Goal: Task Accomplishment & Management: Manage account settings

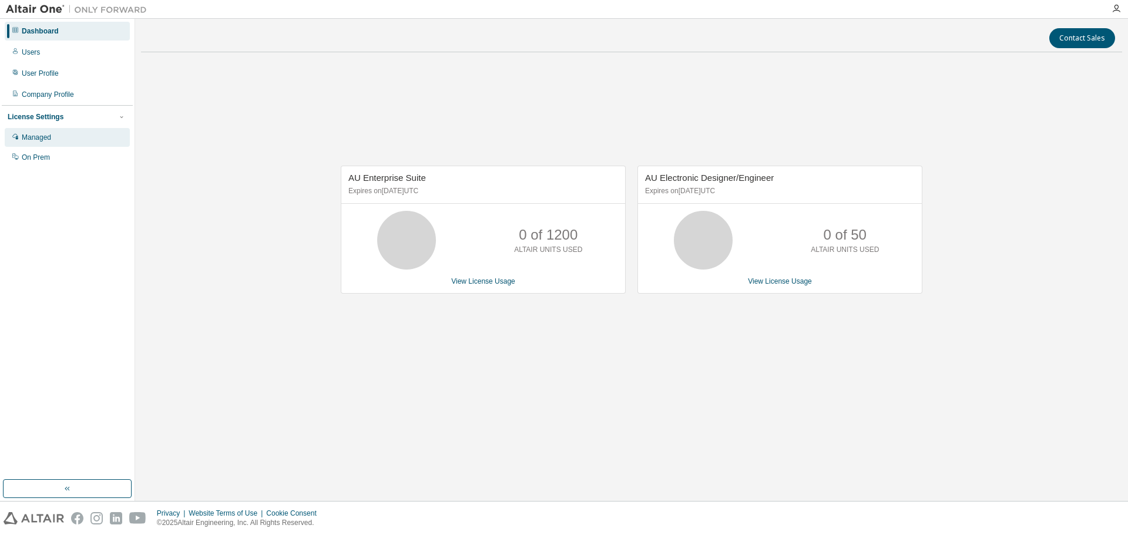
click at [63, 136] on div "Managed" at bounding box center [67, 137] width 125 height 19
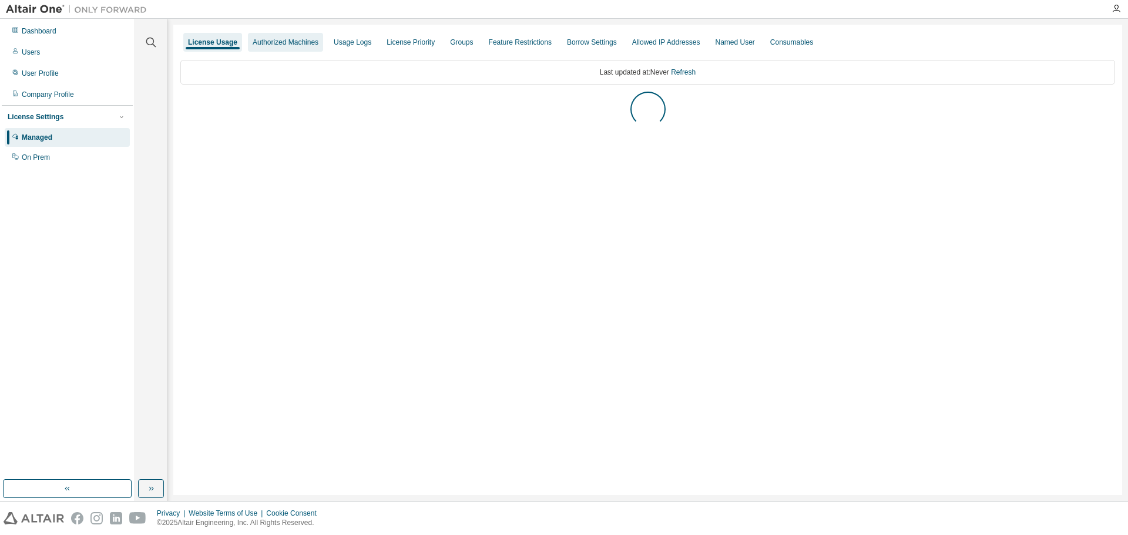
click at [264, 48] on div "Authorized Machines" at bounding box center [285, 42] width 75 height 19
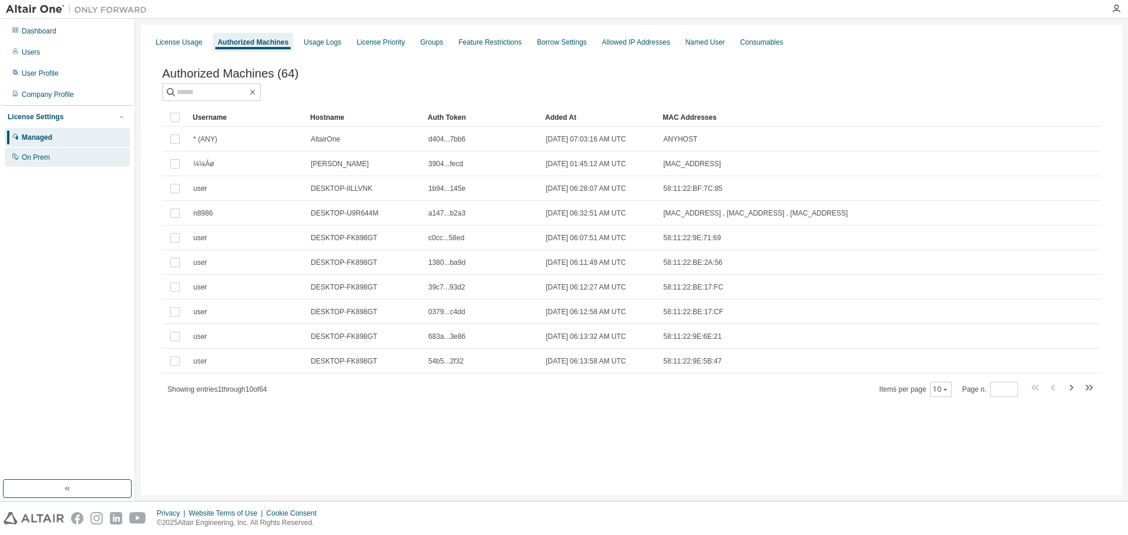
click at [59, 160] on div "On Prem" at bounding box center [67, 157] width 125 height 19
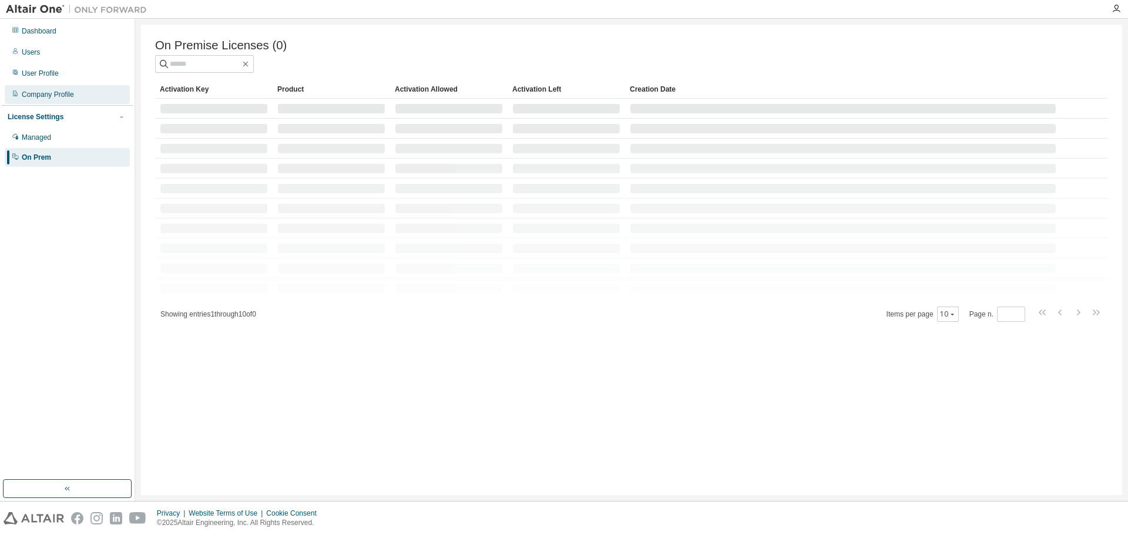
click at [50, 89] on div "Company Profile" at bounding box center [67, 94] width 125 height 19
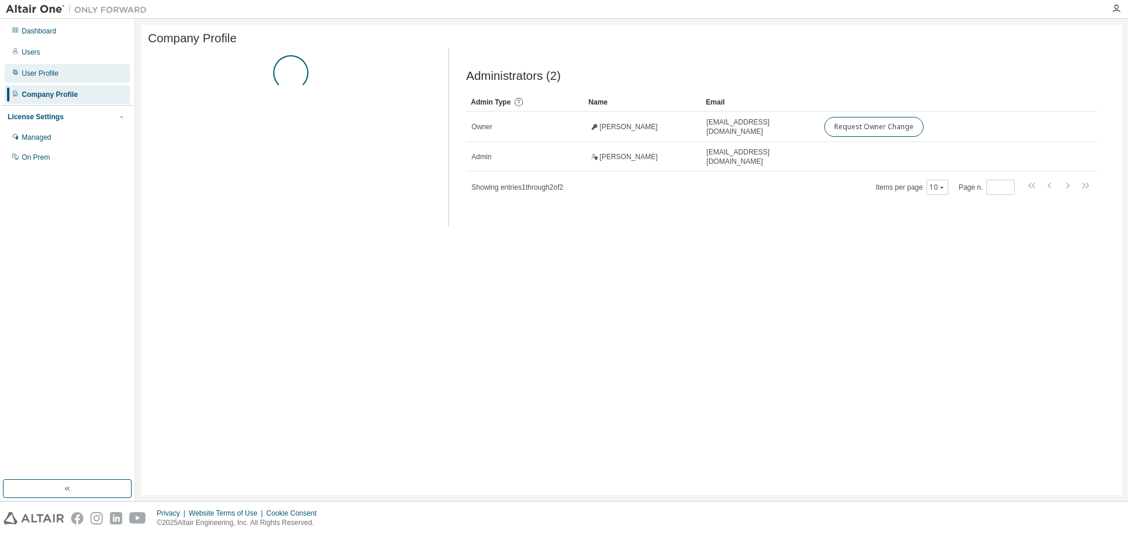
click at [59, 75] on div "User Profile" at bounding box center [67, 73] width 125 height 19
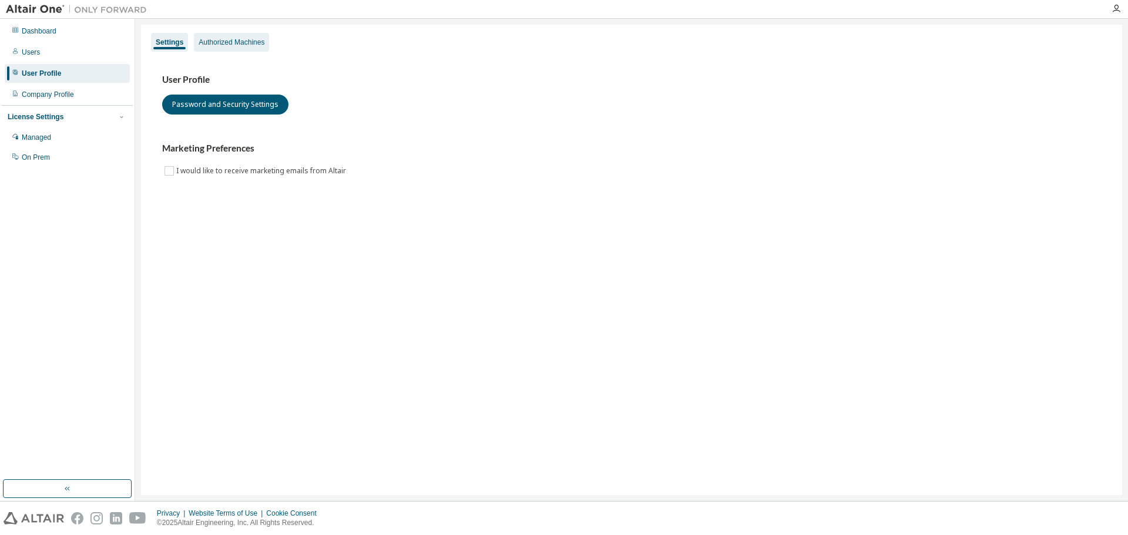
click at [196, 39] on div "Authorized Machines" at bounding box center [231, 42] width 75 height 19
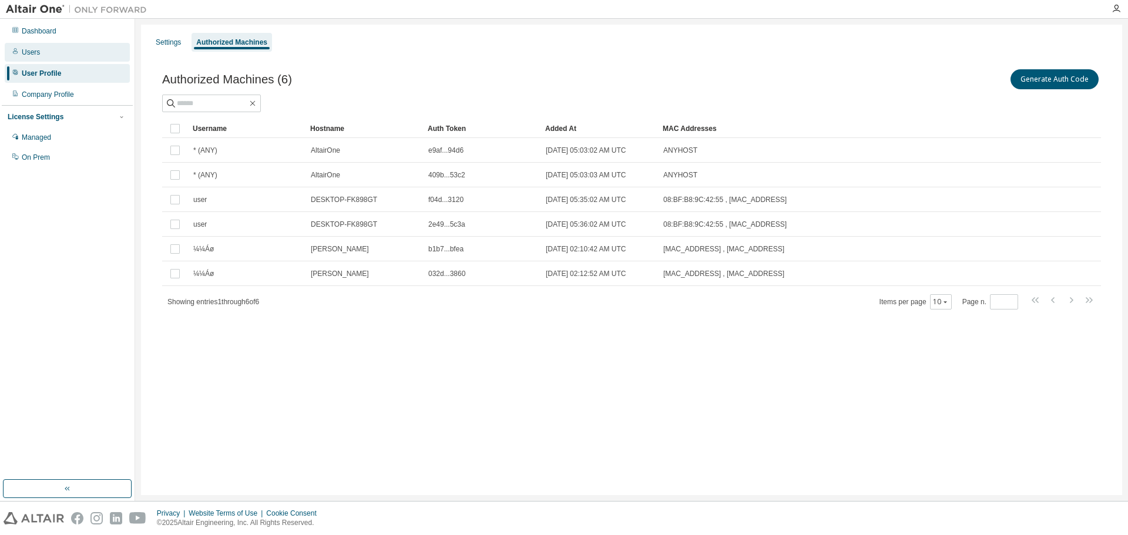
click at [38, 51] on div "Users" at bounding box center [31, 52] width 18 height 9
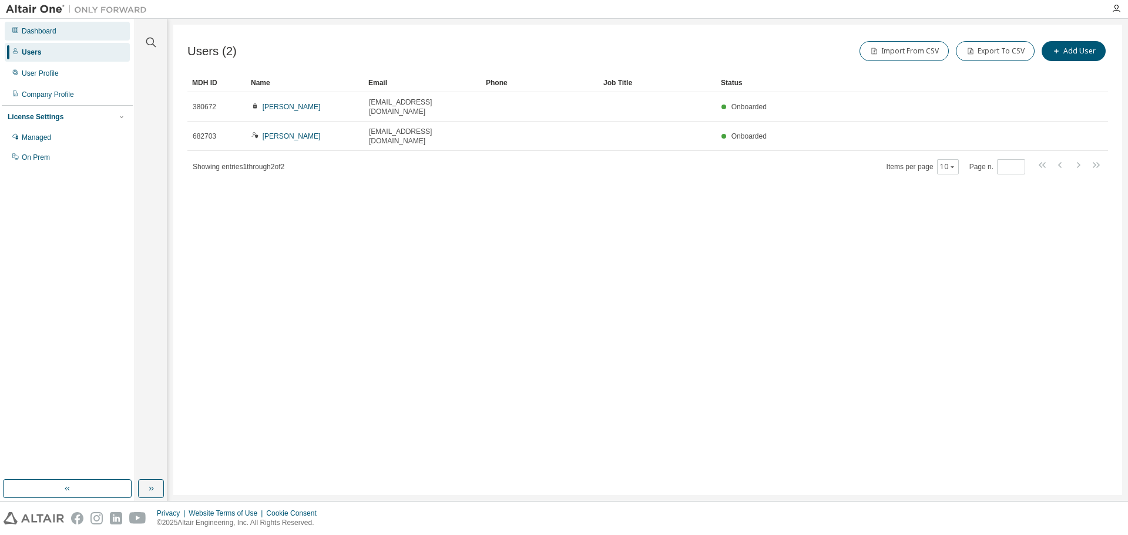
click at [39, 33] on div "Dashboard" at bounding box center [39, 30] width 35 height 9
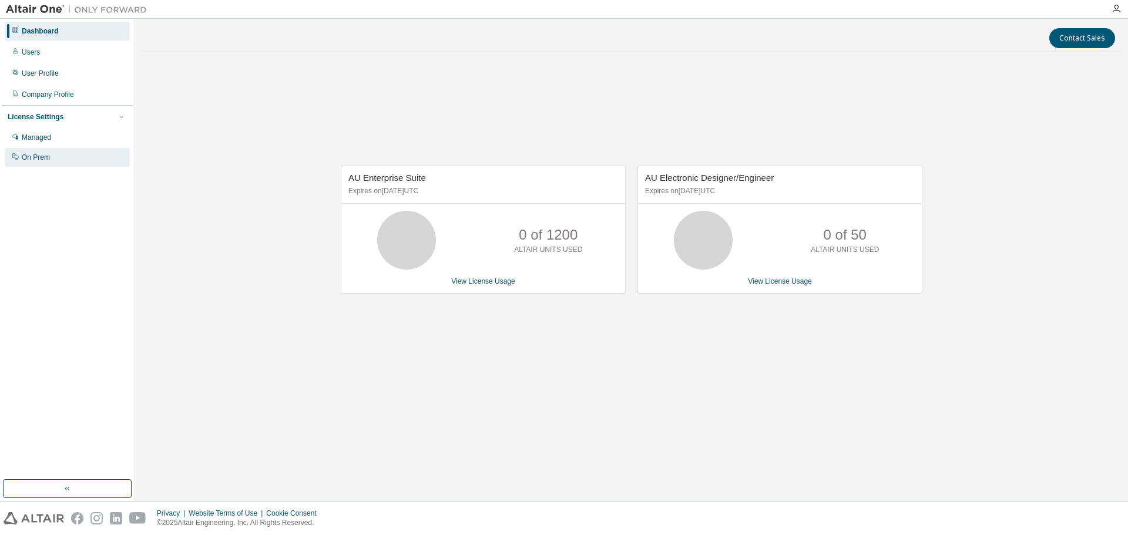
click at [56, 163] on div "On Prem" at bounding box center [67, 157] width 125 height 19
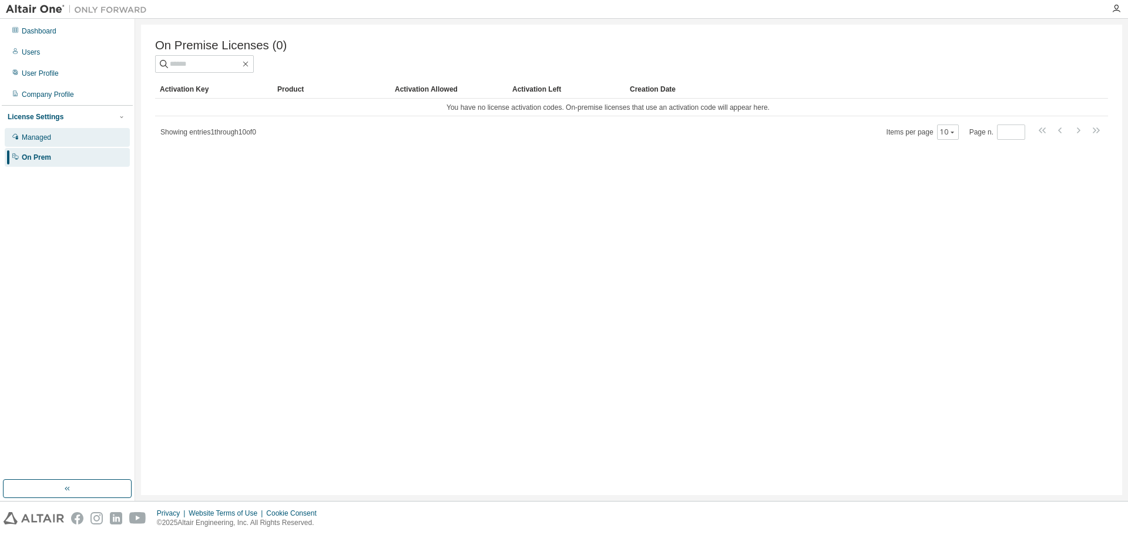
click at [63, 134] on div "Managed" at bounding box center [67, 137] width 125 height 19
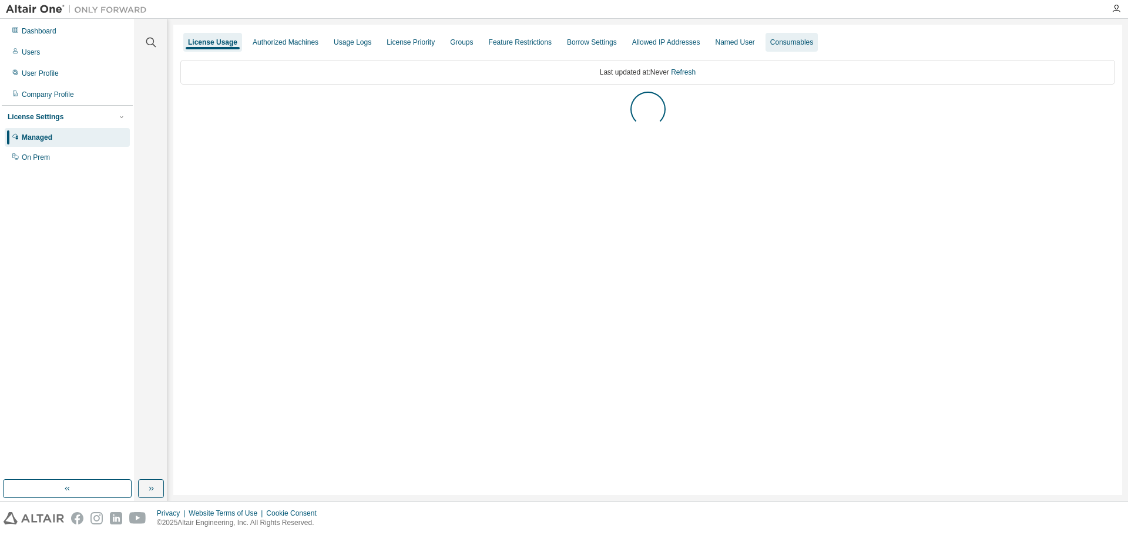
click at [767, 49] on div "Consumables" at bounding box center [791, 42] width 52 height 19
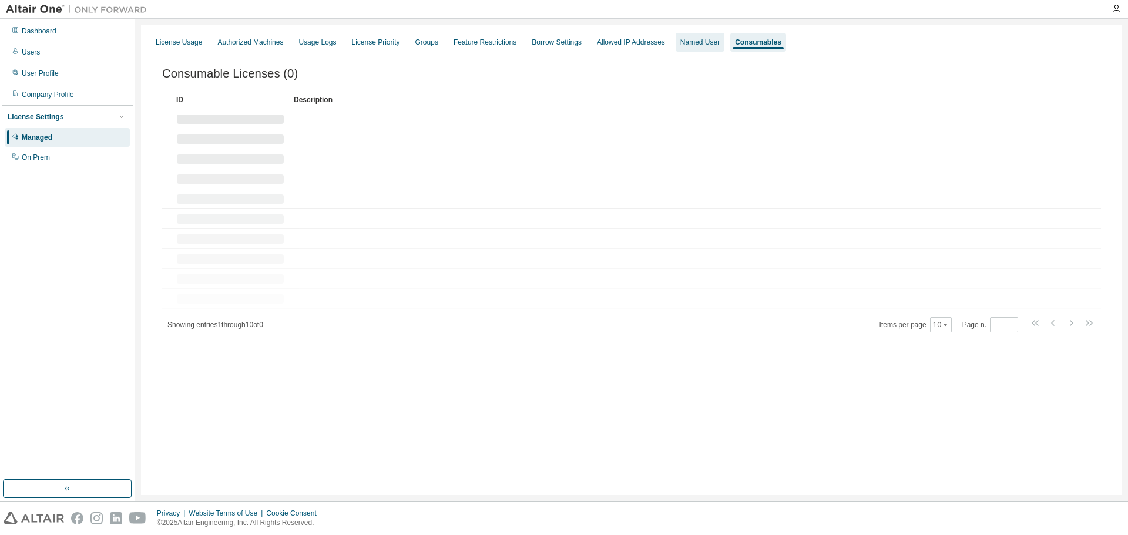
click at [696, 42] on div "Named User" at bounding box center [699, 42] width 39 height 9
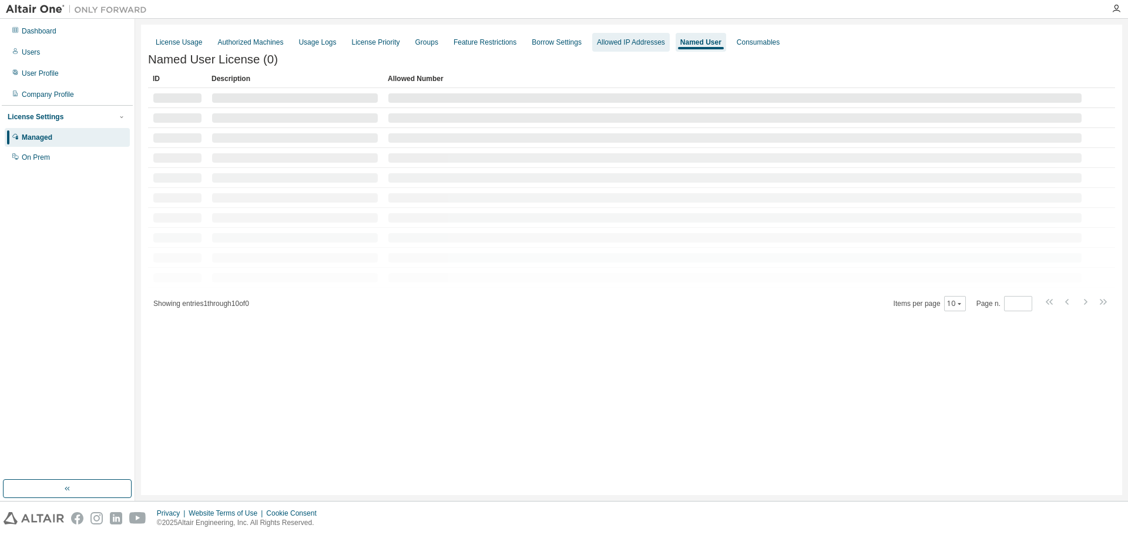
click at [626, 38] on div "Allowed IP Addresses" at bounding box center [631, 42] width 68 height 9
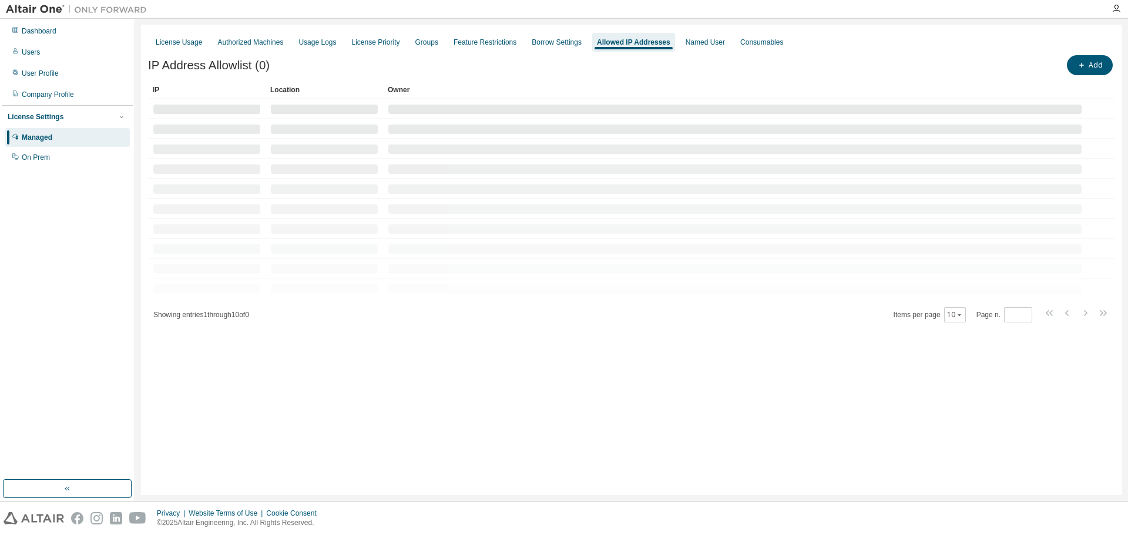
click at [514, 45] on div "License Usage Authorized Machines Usage Logs License Priority Groups Feature Re…" at bounding box center [631, 42] width 967 height 21
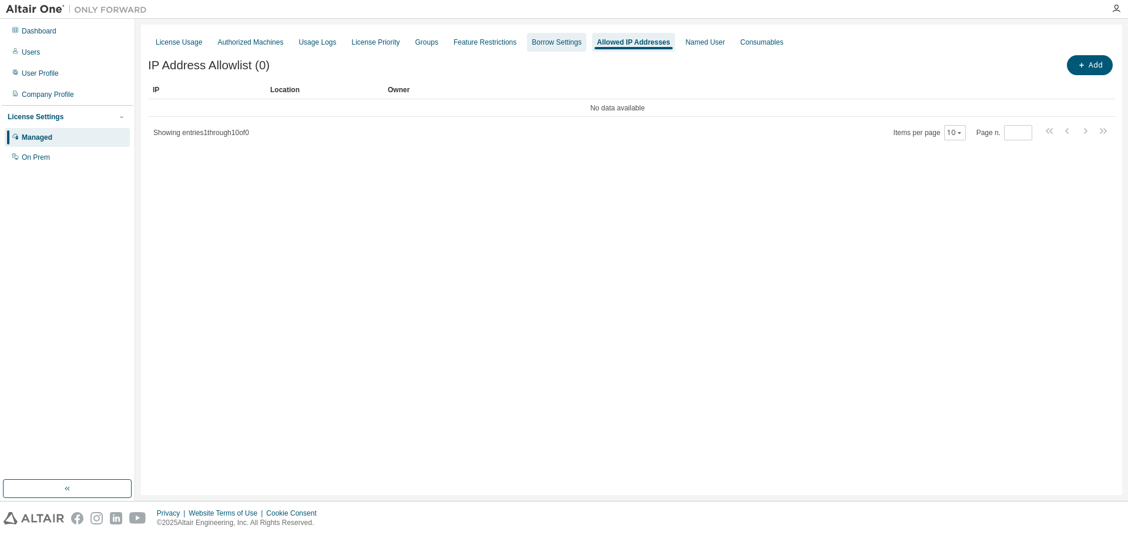
click at [532, 42] on div "Borrow Settings" at bounding box center [557, 42] width 50 height 9
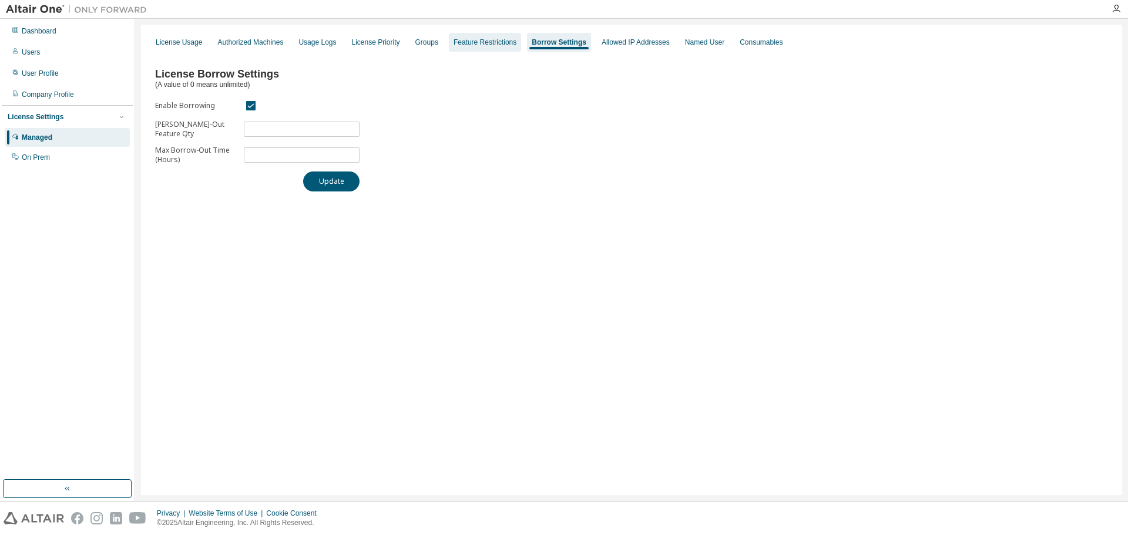
click at [487, 46] on div "Feature Restrictions" at bounding box center [484, 42] width 63 height 9
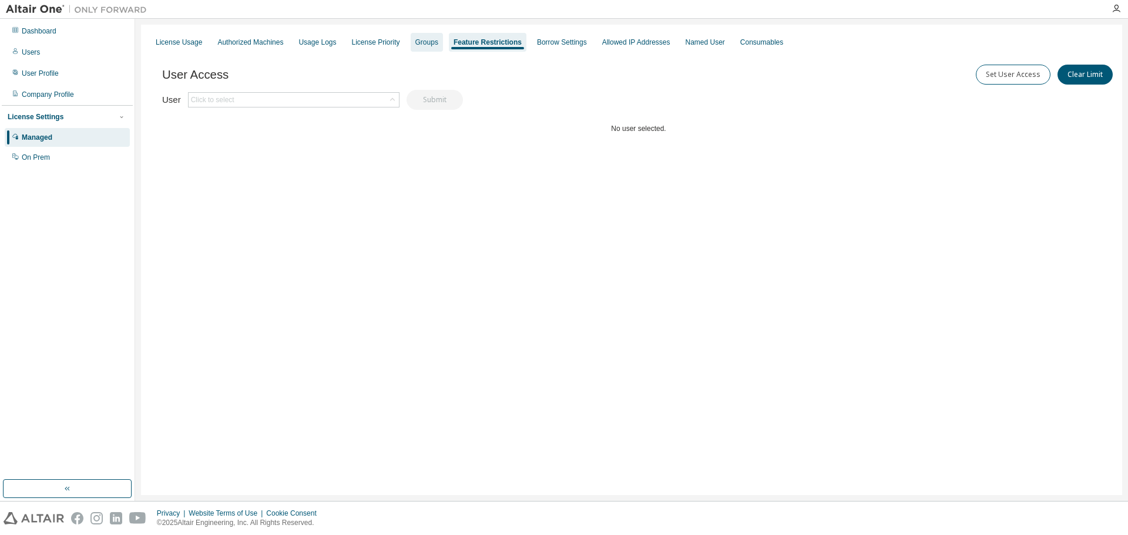
click at [415, 43] on div "Groups" at bounding box center [426, 42] width 23 height 9
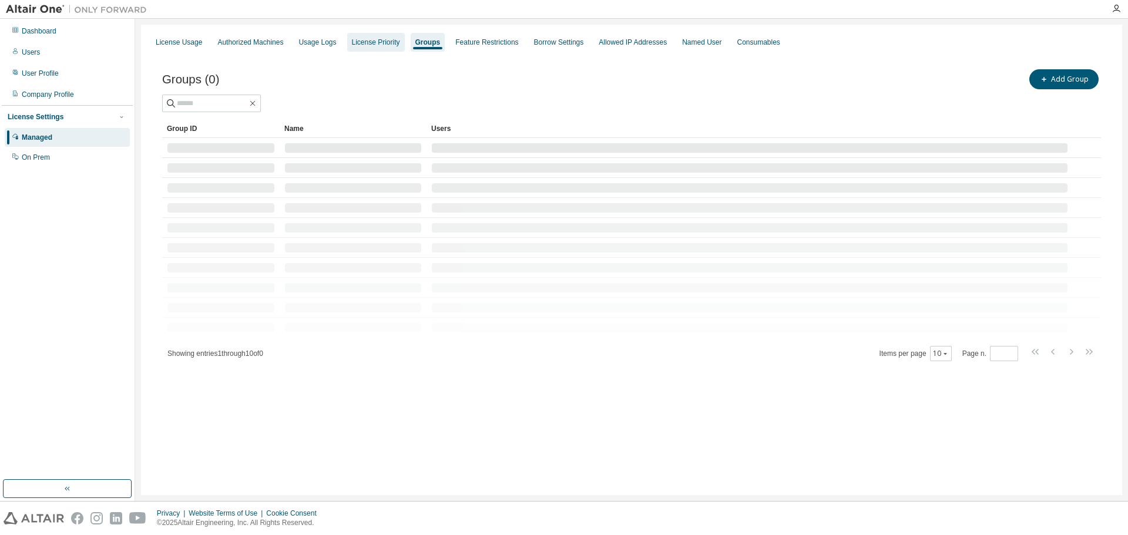
click at [372, 43] on div "License Priority" at bounding box center [376, 42] width 48 height 9
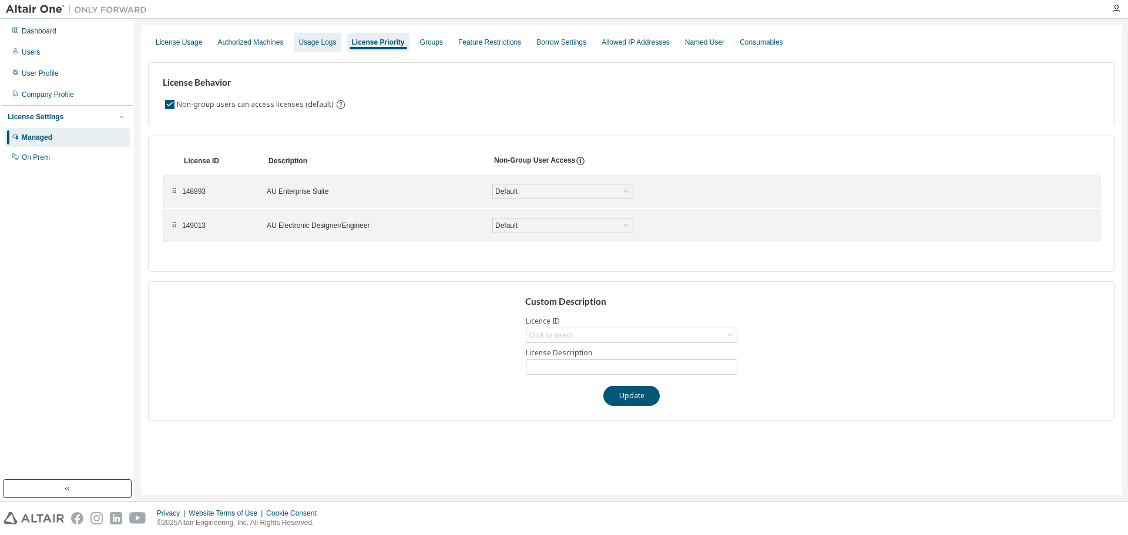
click at [312, 45] on div "Usage Logs" at bounding box center [317, 42] width 38 height 9
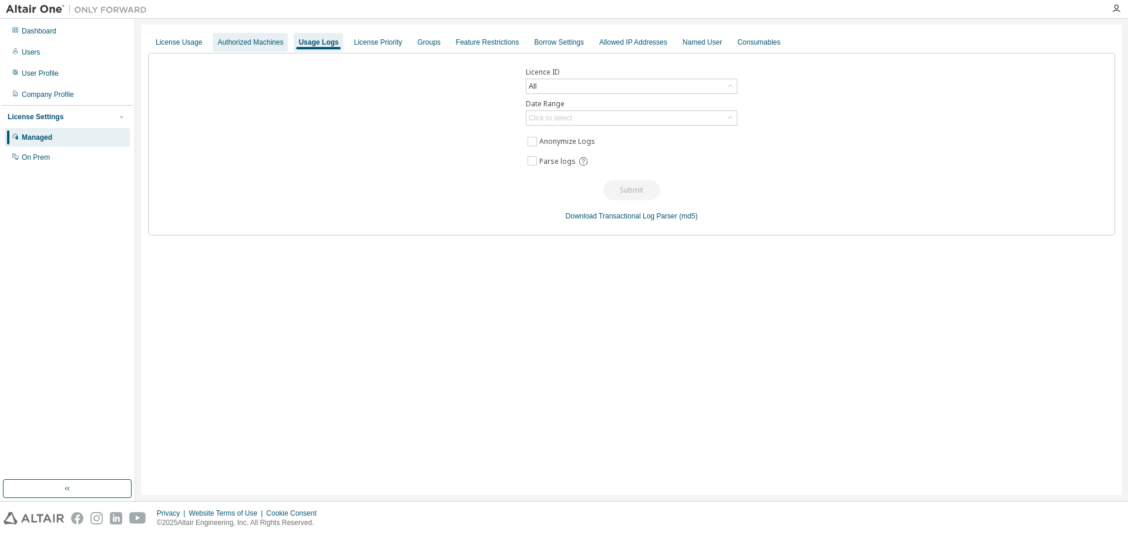
click at [250, 43] on div "Authorized Machines" at bounding box center [250, 42] width 66 height 9
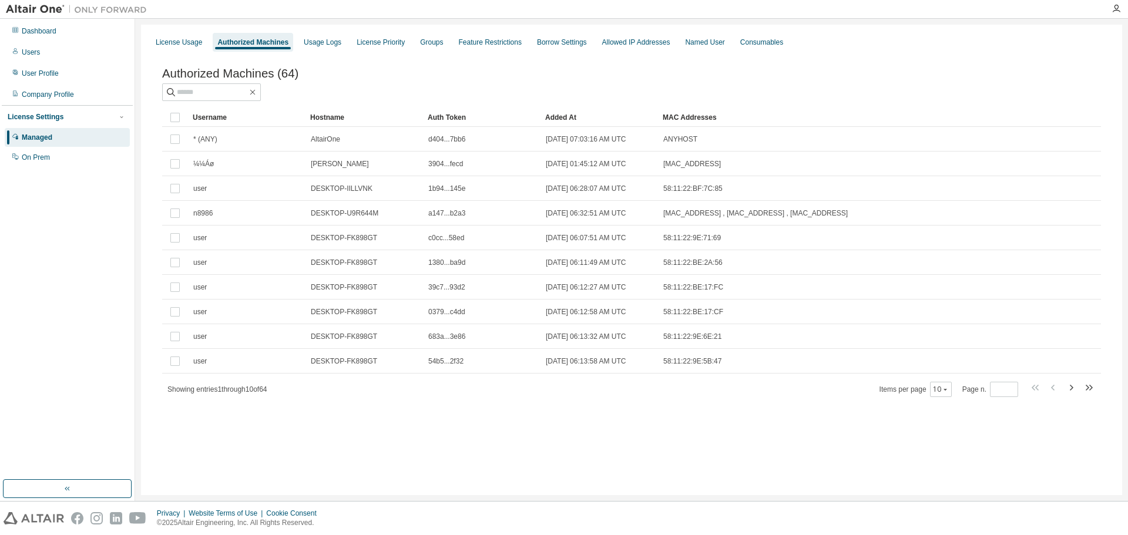
click at [181, 50] on div "License Usage" at bounding box center [179, 42] width 56 height 19
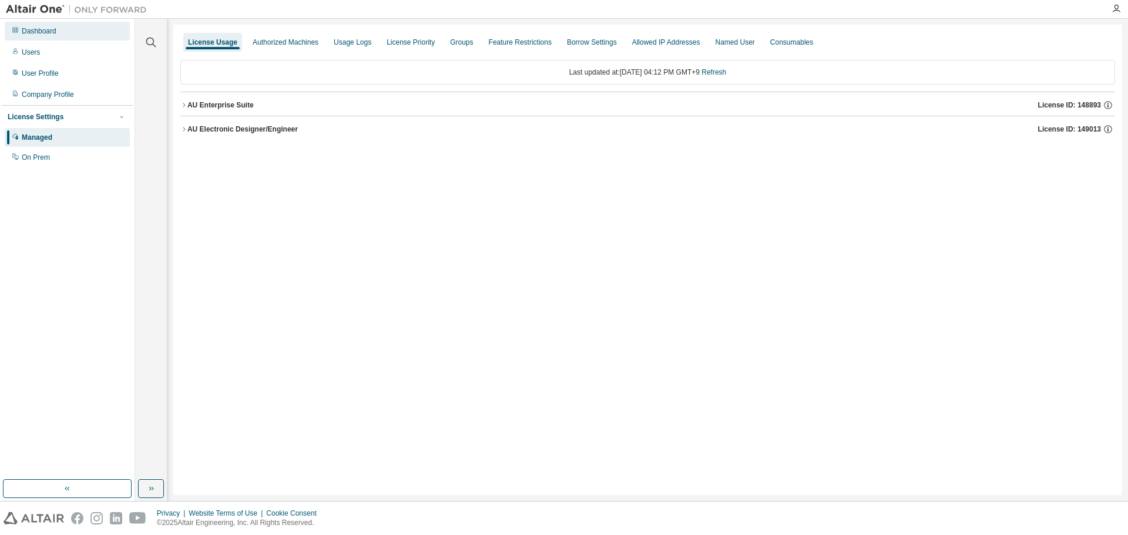
click at [39, 32] on div "Dashboard" at bounding box center [39, 30] width 35 height 9
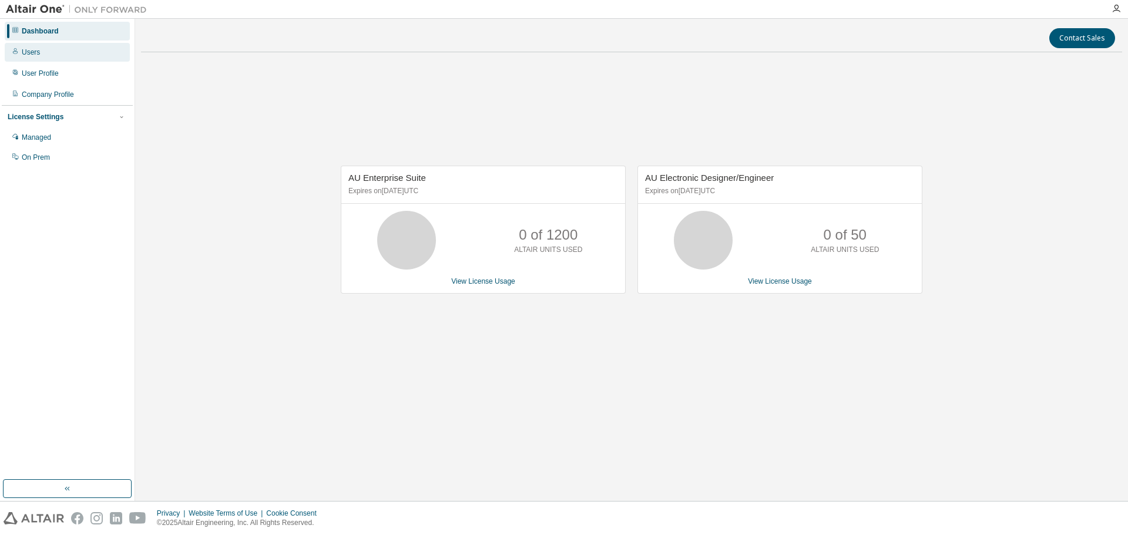
click at [86, 56] on div "Users" at bounding box center [67, 52] width 125 height 19
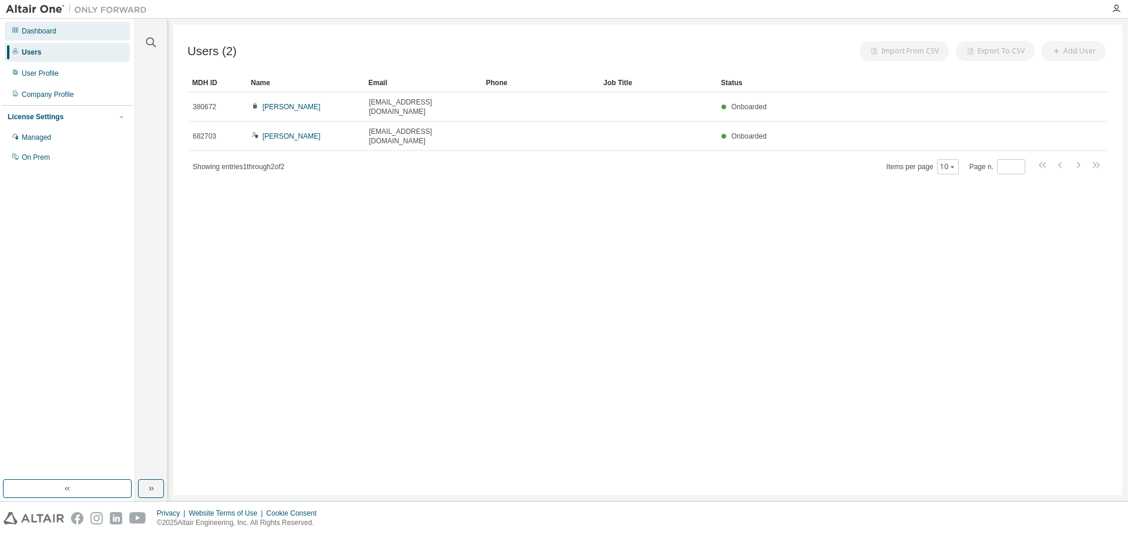
click at [86, 26] on div "Dashboard" at bounding box center [67, 31] width 125 height 19
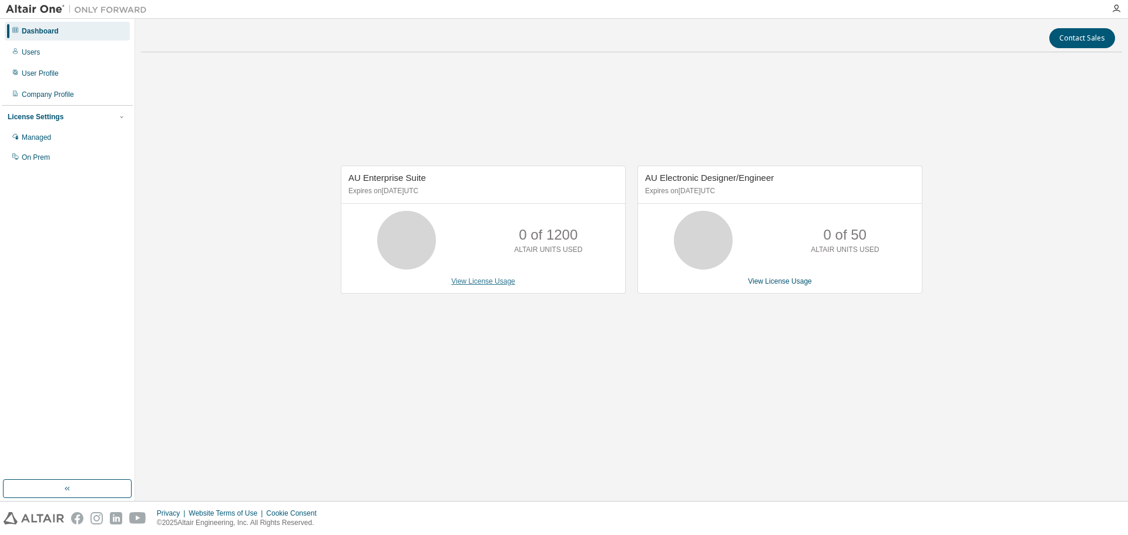
click at [489, 282] on link "View License Usage" at bounding box center [483, 281] width 64 height 8
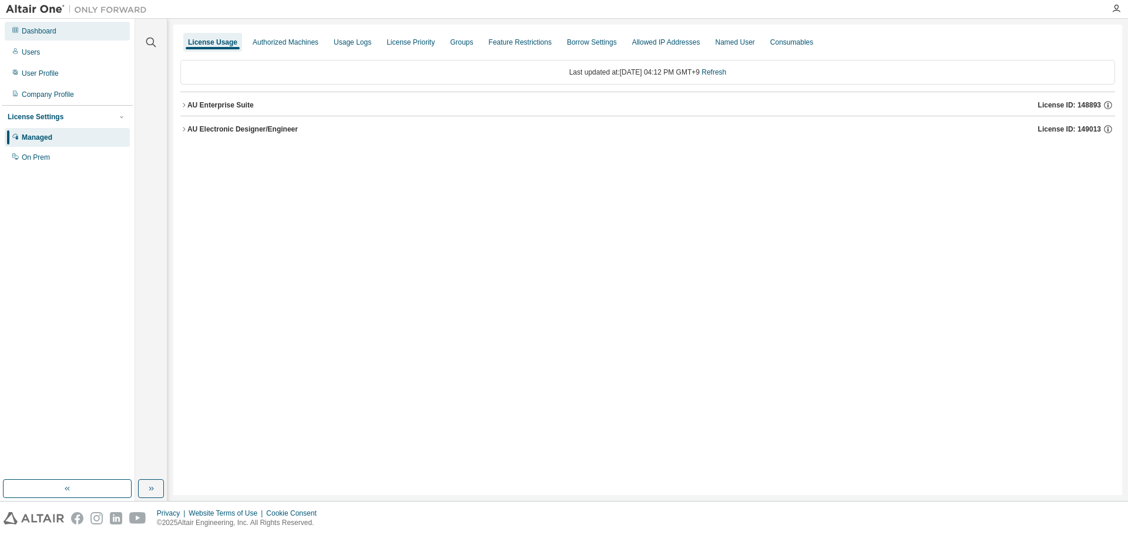
click at [36, 37] on div "Dashboard" at bounding box center [67, 31] width 125 height 19
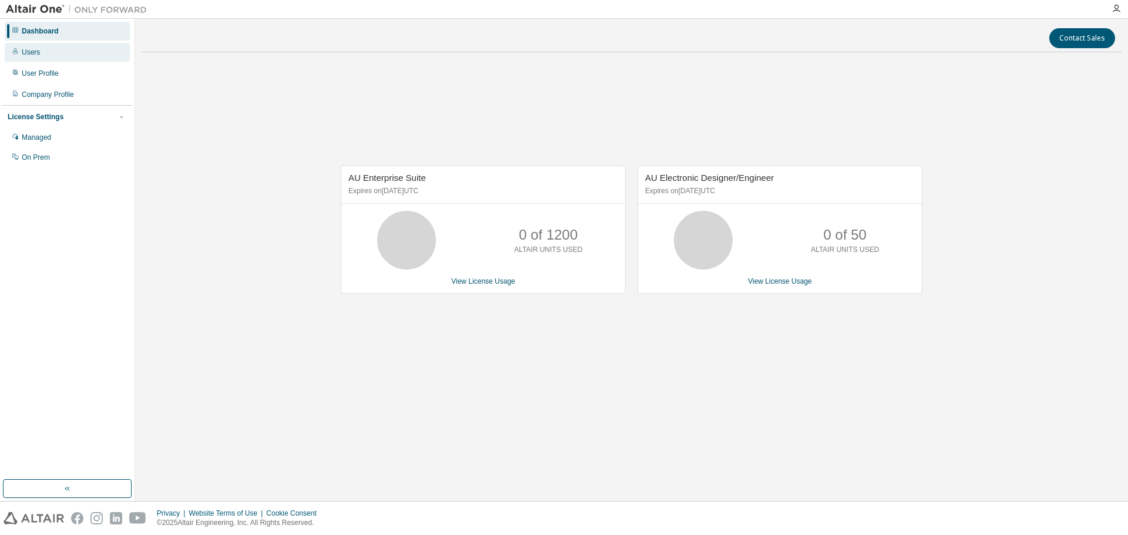
click at [42, 49] on div "Users" at bounding box center [67, 52] width 125 height 19
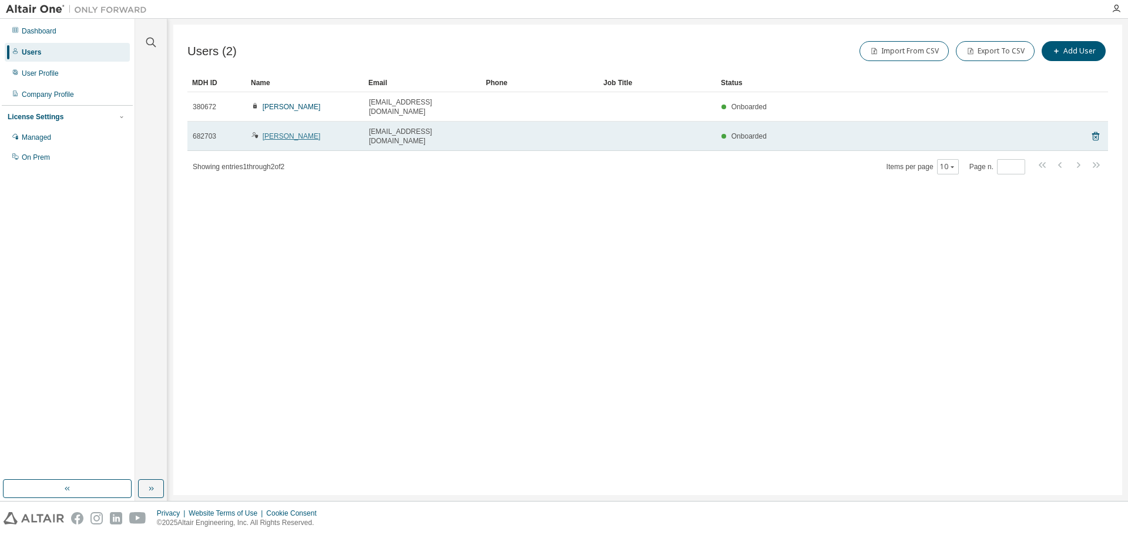
click at [281, 132] on link "[PERSON_NAME]" at bounding box center [292, 136] width 58 height 8
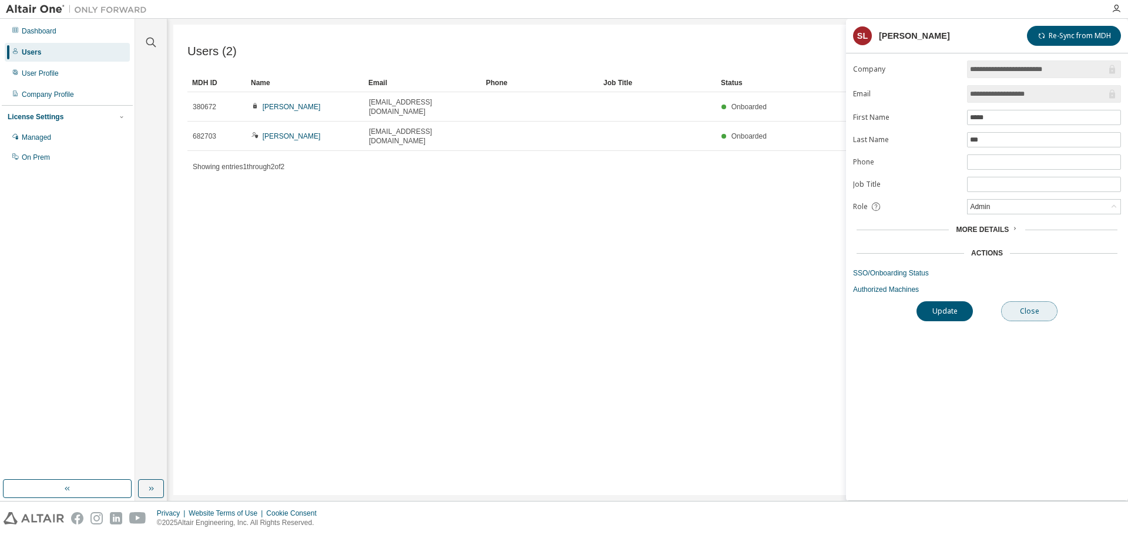
click at [1050, 315] on button "Close" at bounding box center [1029, 311] width 56 height 20
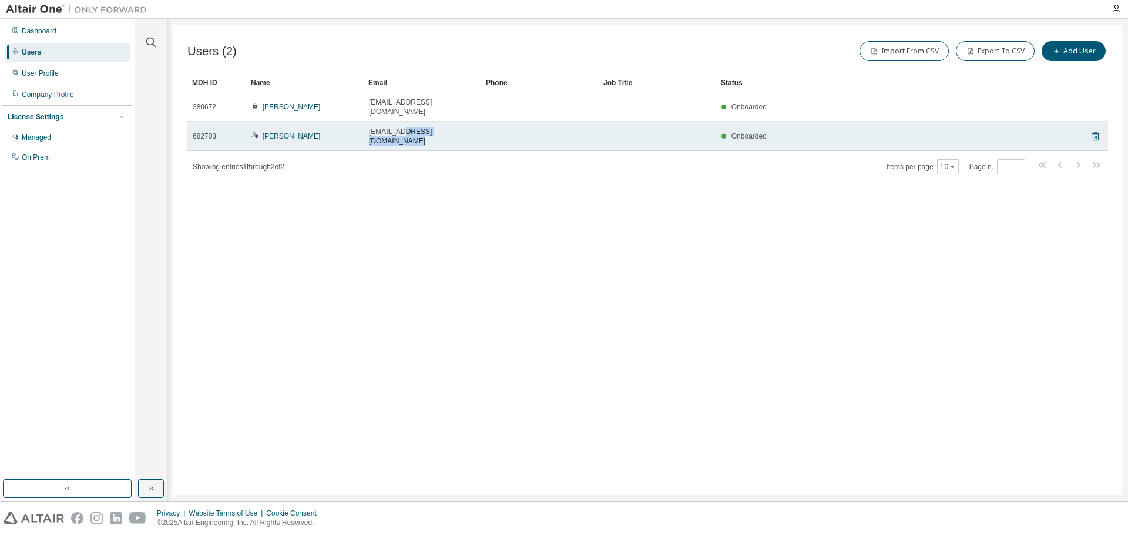
drag, startPoint x: 405, startPoint y: 125, endPoint x: 556, endPoint y: 125, distance: 151.0
click at [556, 125] on tr "682703 [PERSON_NAME] [EMAIL_ADDRESS][DOMAIN_NAME] Onboarded" at bounding box center [647, 136] width 920 height 29
click at [771, 132] on div "Onboarded" at bounding box center [883, 136] width 325 height 9
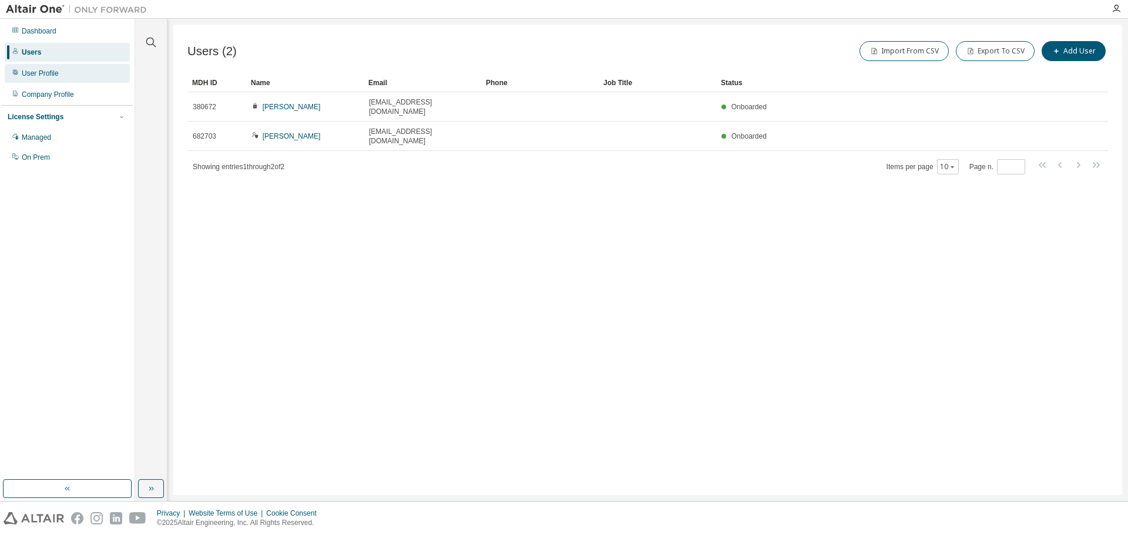
click at [56, 78] on div "User Profile" at bounding box center [67, 73] width 125 height 19
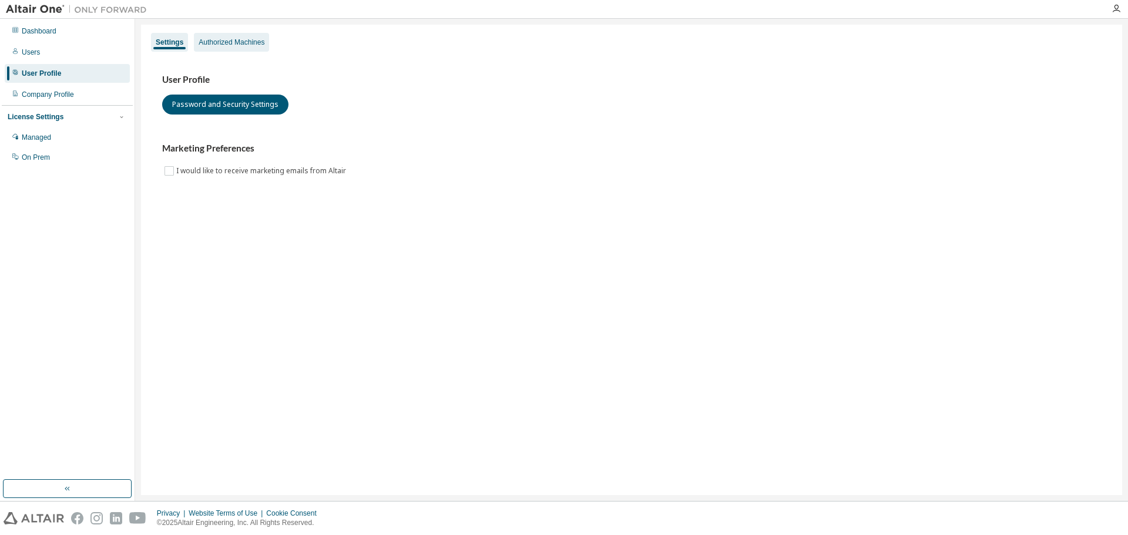
click at [221, 51] on div "Authorized Machines" at bounding box center [231, 42] width 75 height 19
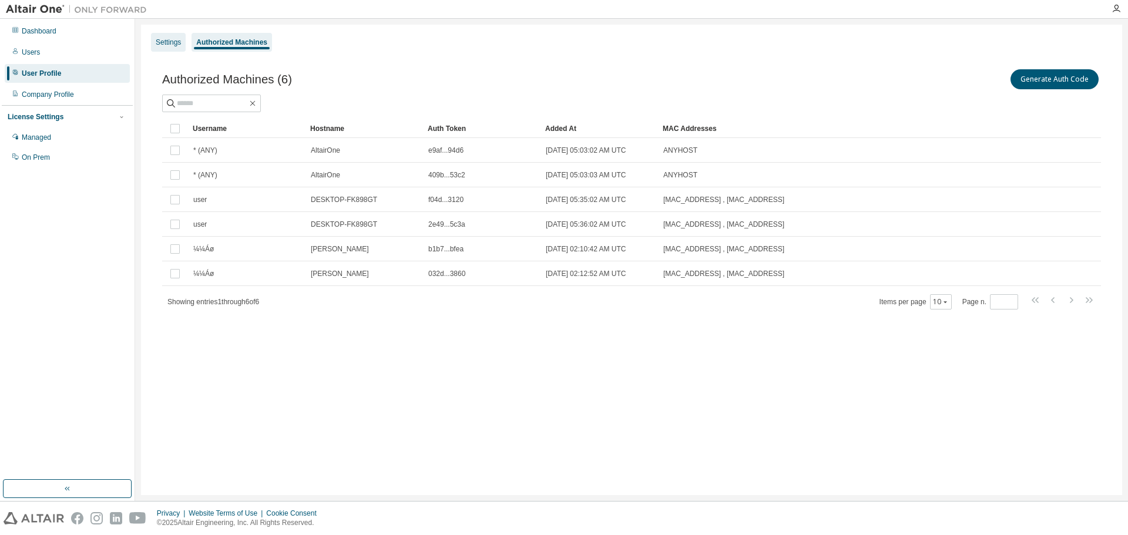
click at [179, 41] on div "Settings" at bounding box center [168, 42] width 25 height 9
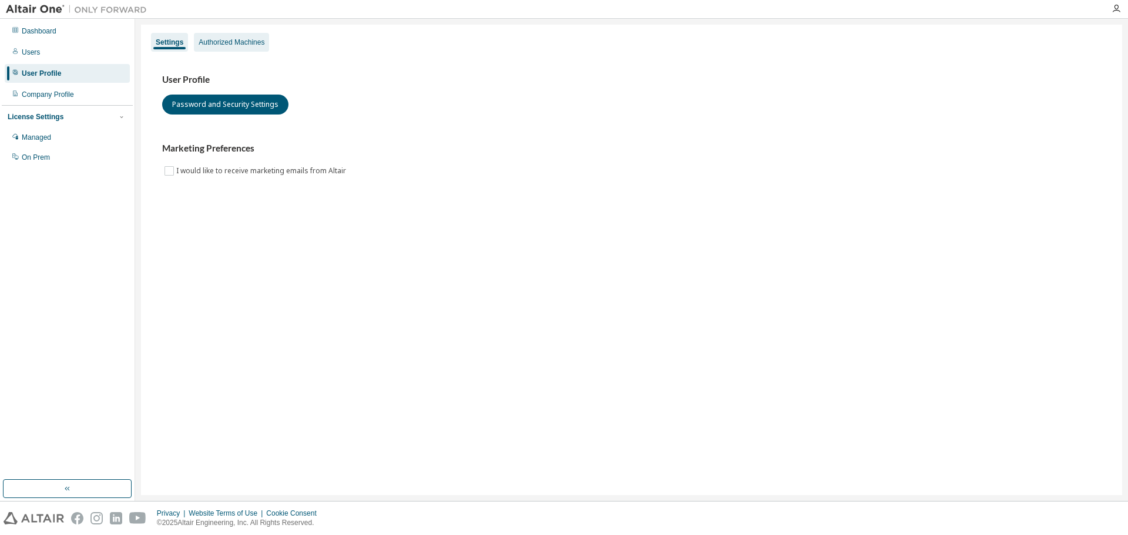
click at [226, 48] on div "Authorized Machines" at bounding box center [231, 42] width 75 height 19
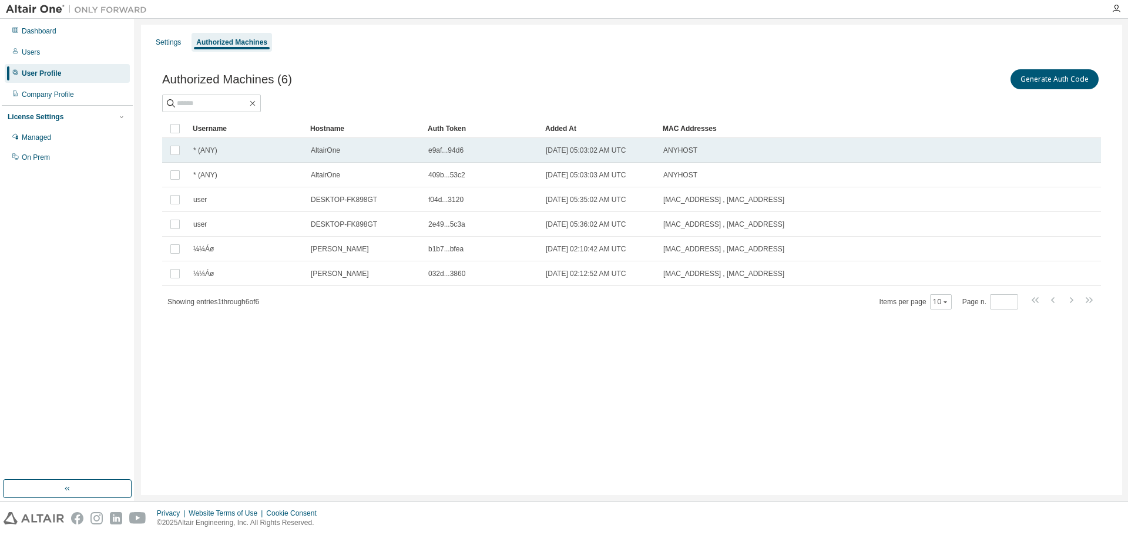
click at [212, 147] on span "* (ANY)" at bounding box center [205, 150] width 24 height 9
click at [483, 150] on div "e9af...94d6" at bounding box center [481, 150] width 107 height 9
click at [748, 156] on td "ANYHOST" at bounding box center [820, 150] width 324 height 25
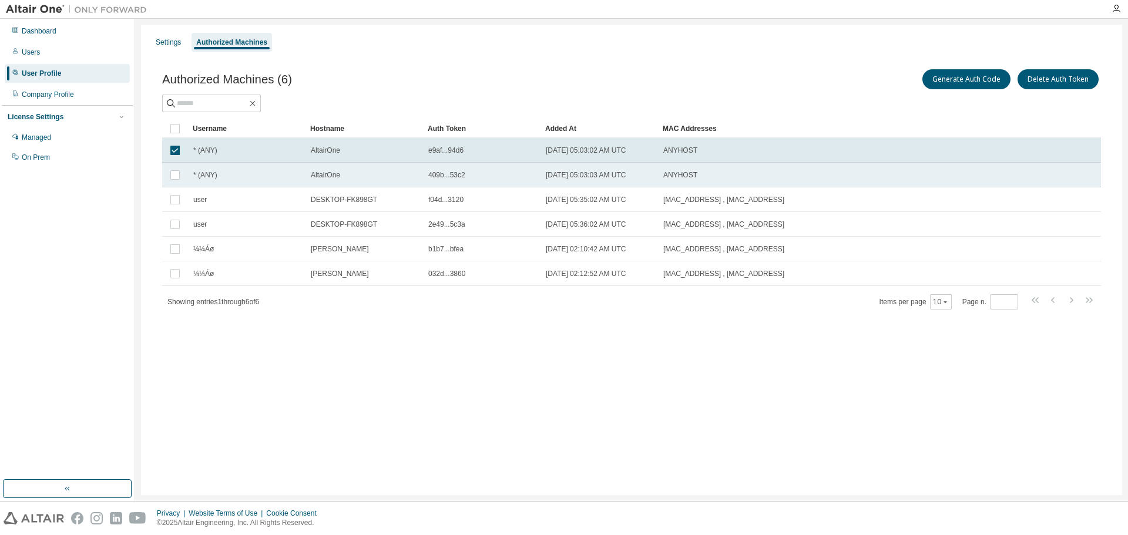
click at [467, 179] on div "409b...53c2" at bounding box center [481, 174] width 107 height 9
click at [946, 80] on button "Generate Auth Code" at bounding box center [966, 79] width 88 height 20
drag, startPoint x: 548, startPoint y: 82, endPoint x: 559, endPoint y: 78, distance: 11.3
click at [550, 82] on div "Authorized Machines (6) Generate Auth Code Delete Auth Token" at bounding box center [631, 79] width 939 height 25
click at [49, 140] on div "Managed" at bounding box center [36, 137] width 29 height 9
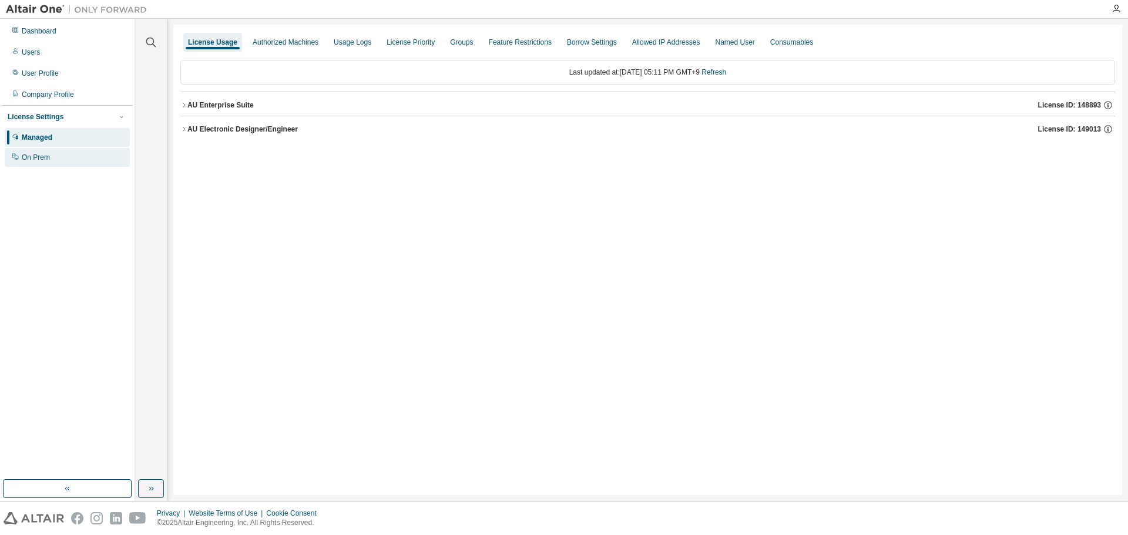
click at [71, 155] on div "On Prem" at bounding box center [67, 157] width 125 height 19
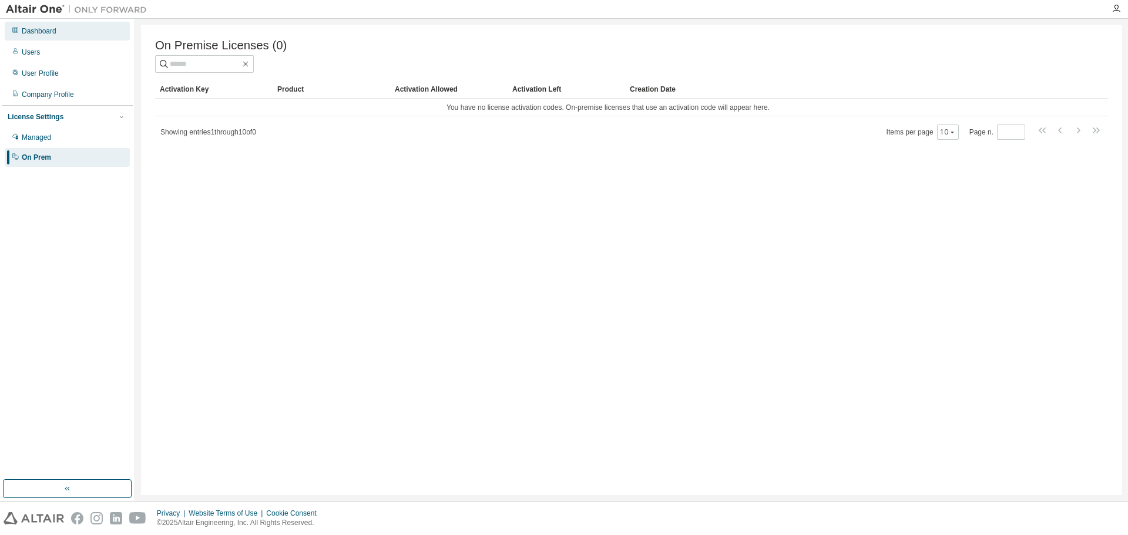
click at [74, 31] on div "Dashboard" at bounding box center [67, 31] width 125 height 19
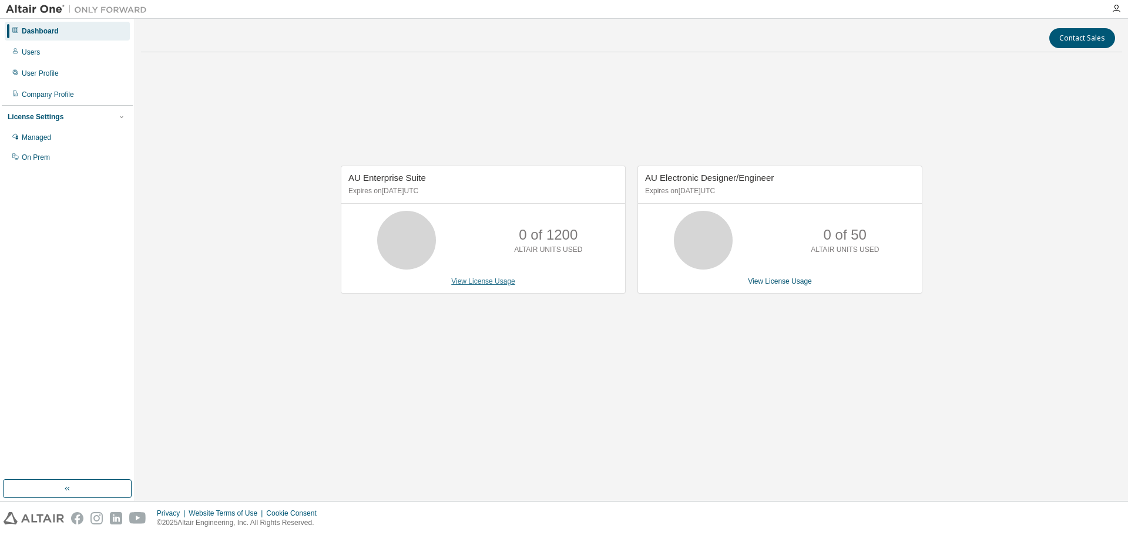
click at [469, 281] on link "View License Usage" at bounding box center [483, 281] width 64 height 8
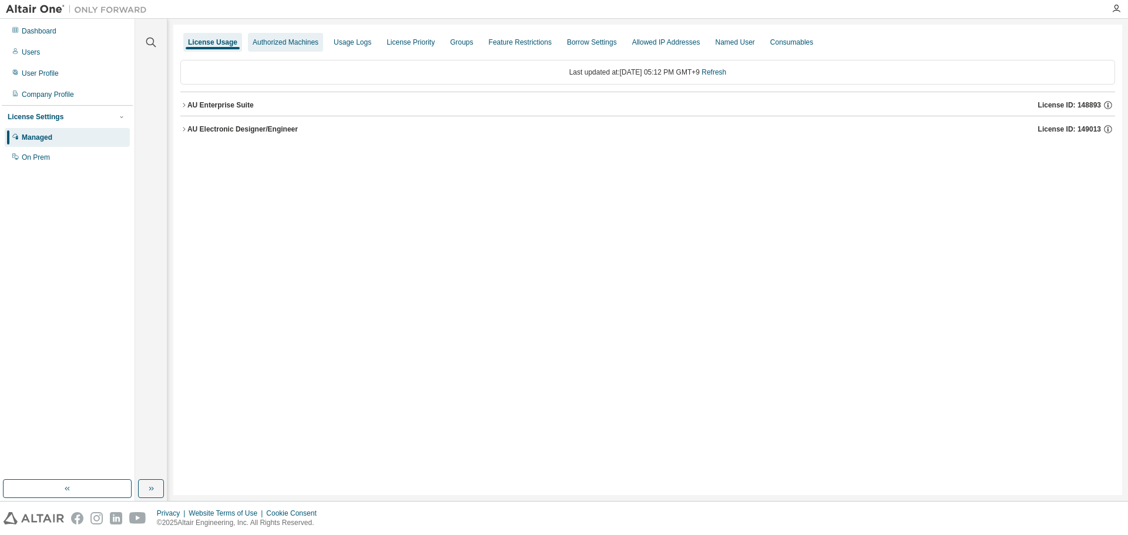
click at [286, 46] on div "Authorized Machines" at bounding box center [286, 42] width 66 height 9
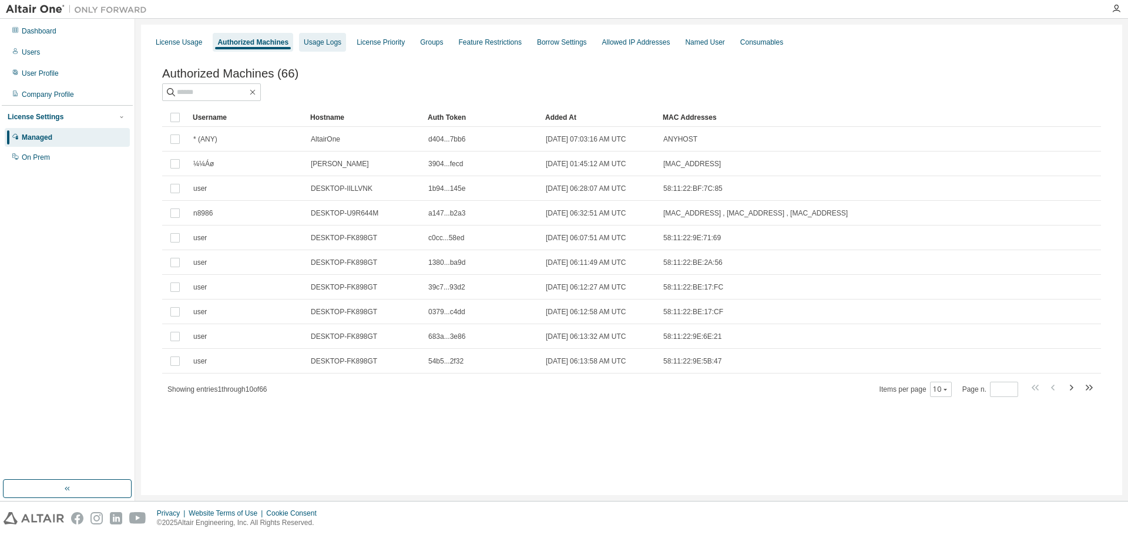
click at [331, 48] on div "Usage Logs" at bounding box center [322, 42] width 47 height 19
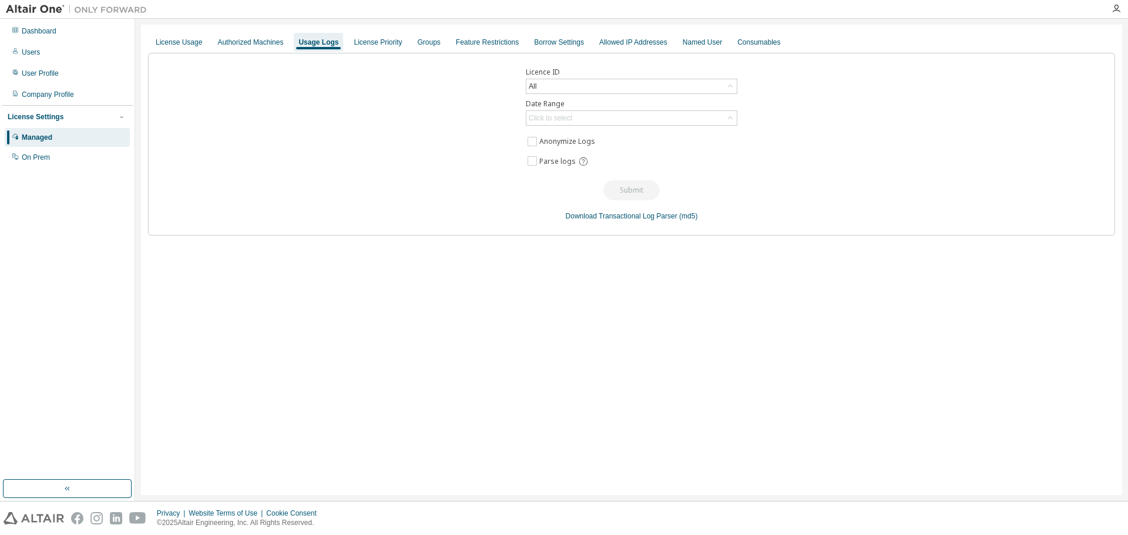
click at [388, 52] on div "License Usage Authorized Machines Usage Logs License Priority Groups Feature Re…" at bounding box center [631, 42] width 967 height 21
click at [389, 45] on div "License Priority" at bounding box center [378, 42] width 48 height 9
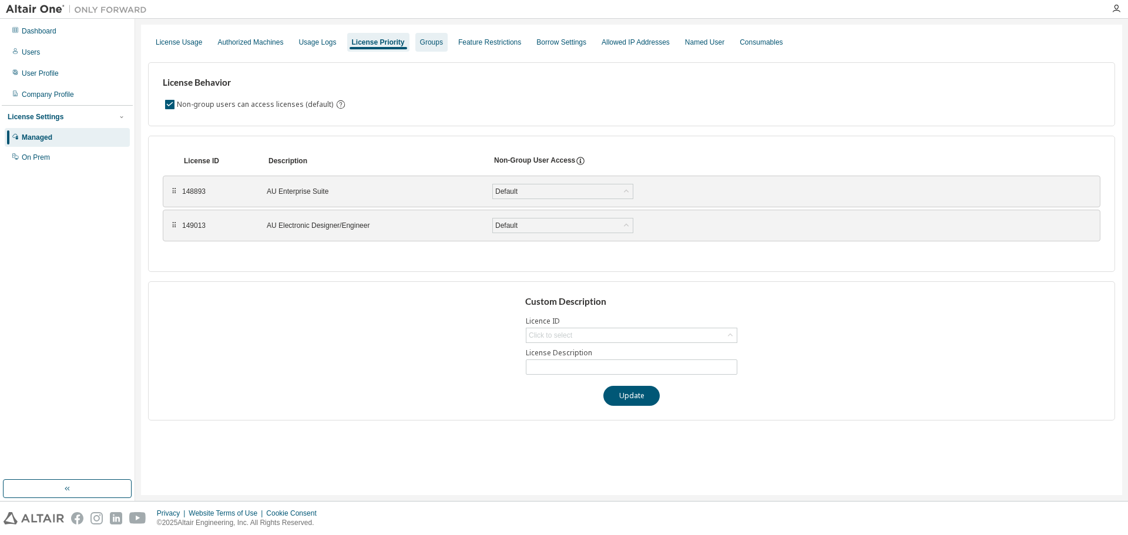
click at [428, 42] on div "Groups" at bounding box center [431, 42] width 23 height 9
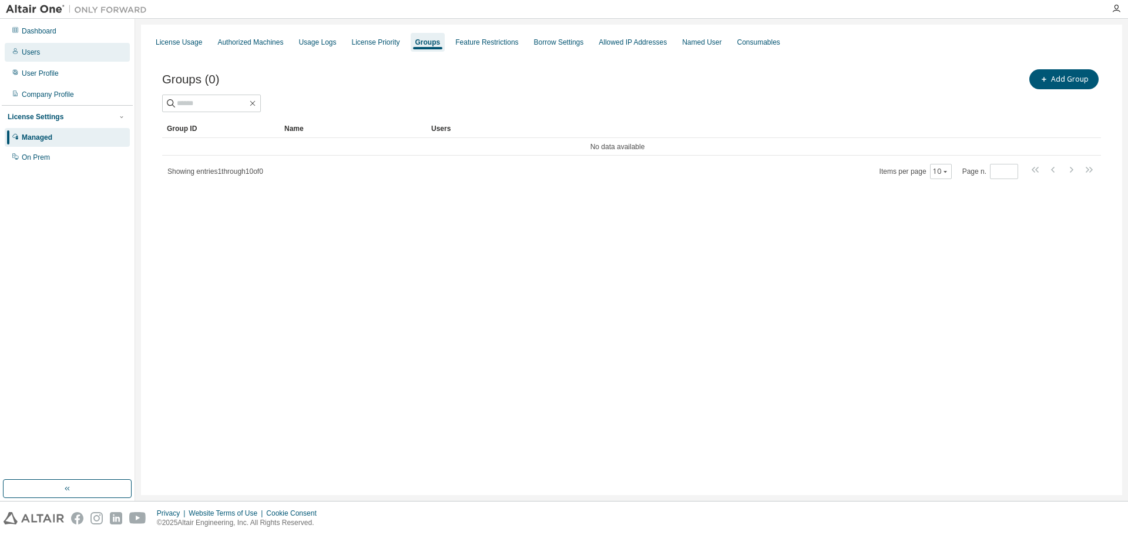
click at [64, 57] on div "Users" at bounding box center [67, 52] width 125 height 19
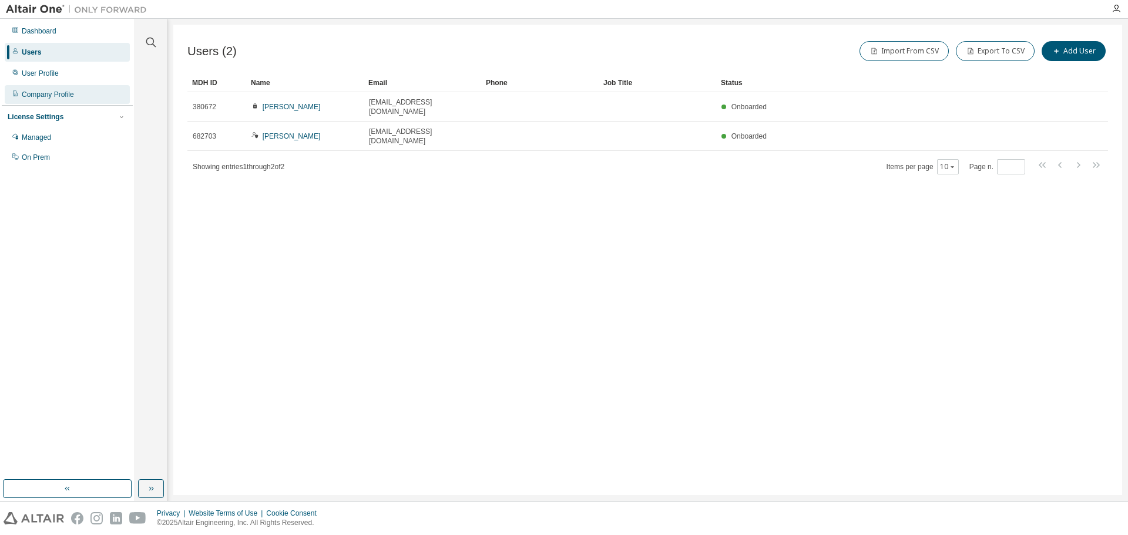
click at [79, 92] on div "Company Profile" at bounding box center [67, 94] width 125 height 19
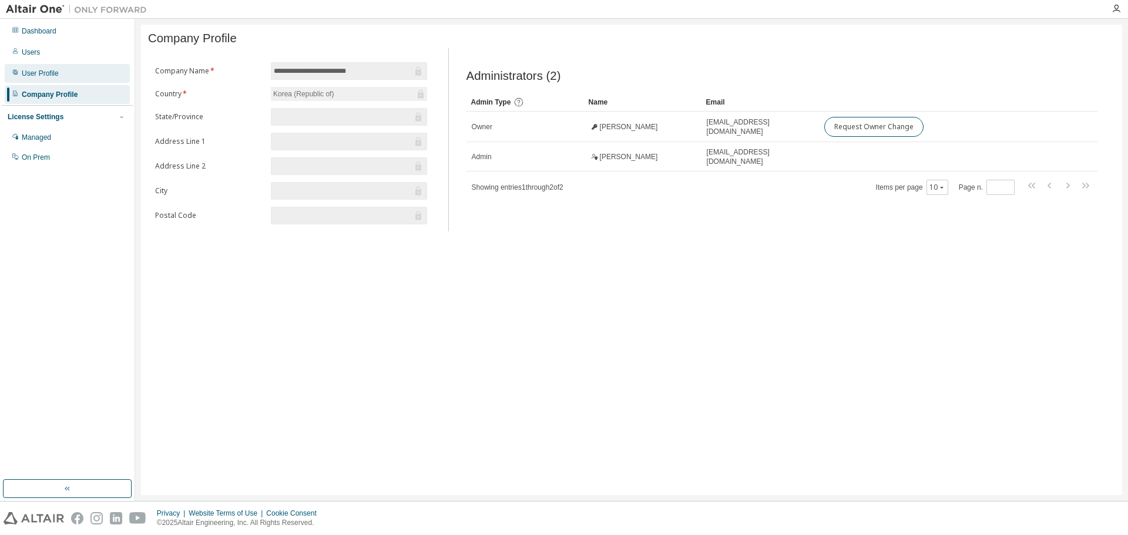
click at [68, 76] on div "User Profile" at bounding box center [67, 73] width 125 height 19
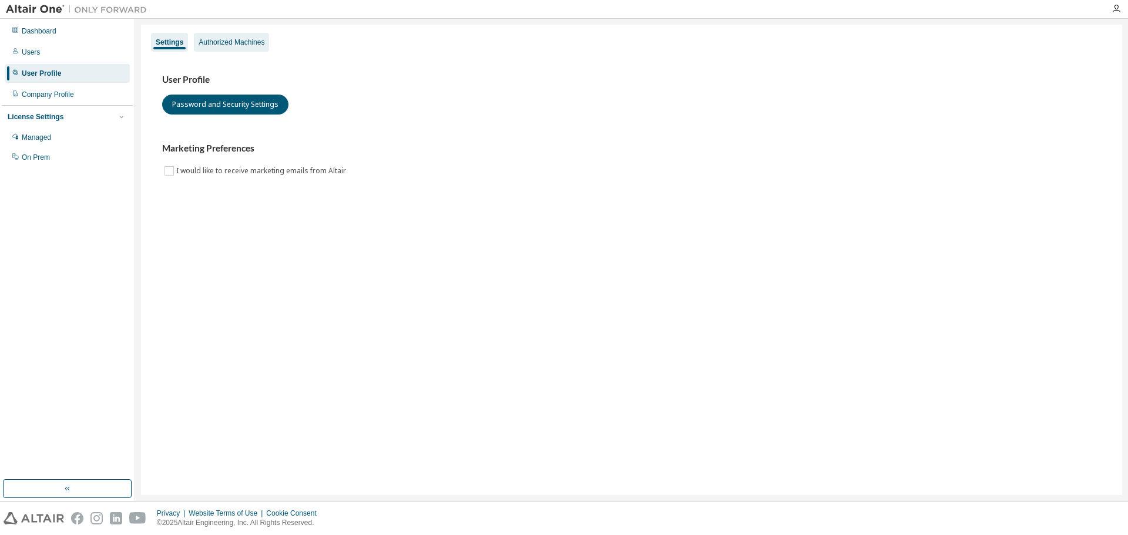
click at [221, 46] on div "Authorized Machines" at bounding box center [232, 42] width 66 height 9
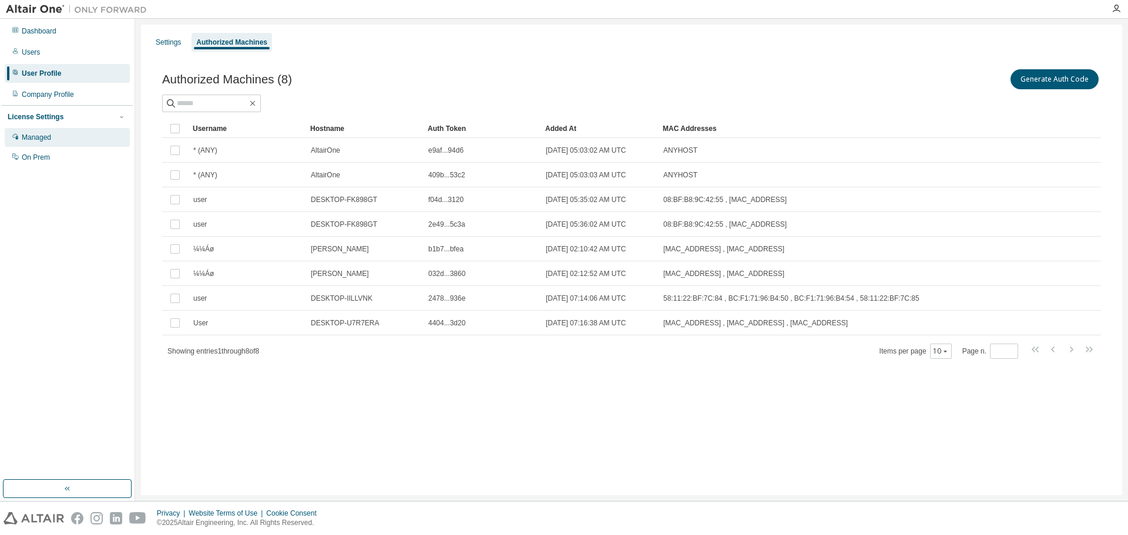
click at [62, 139] on div "Managed" at bounding box center [67, 137] width 125 height 19
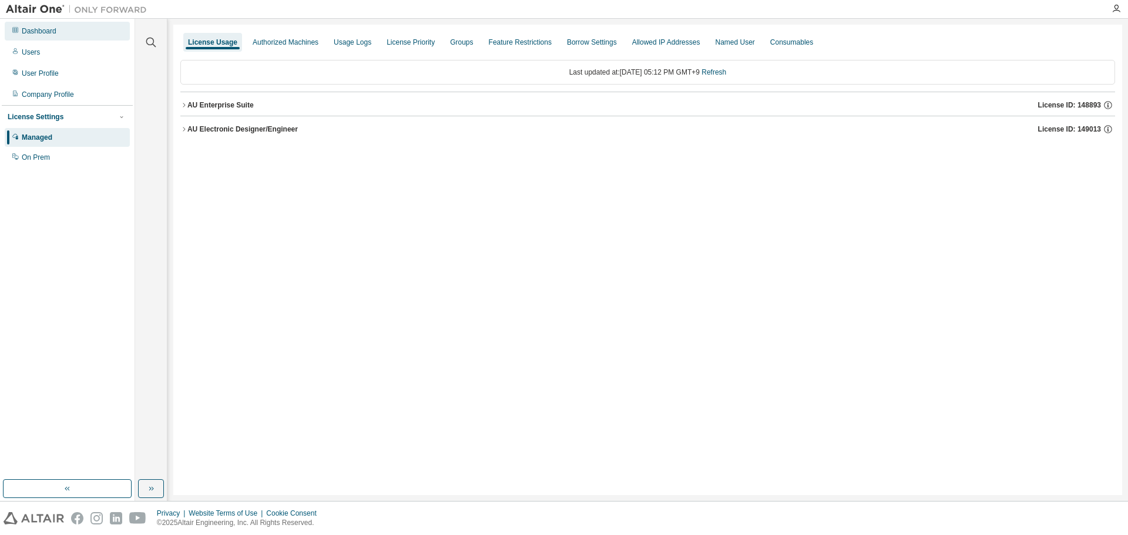
click at [60, 37] on div "Dashboard" at bounding box center [67, 31] width 125 height 19
